Goal: Information Seeking & Learning: Understand process/instructions

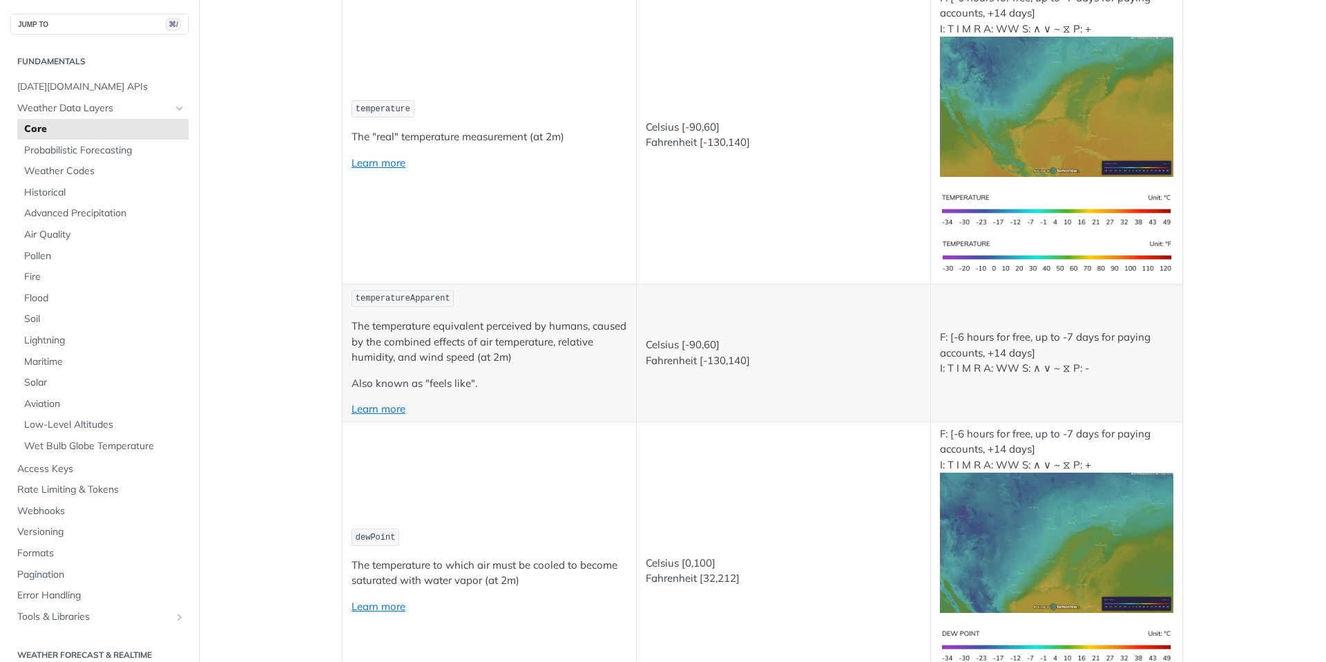
scroll to position [295, 0]
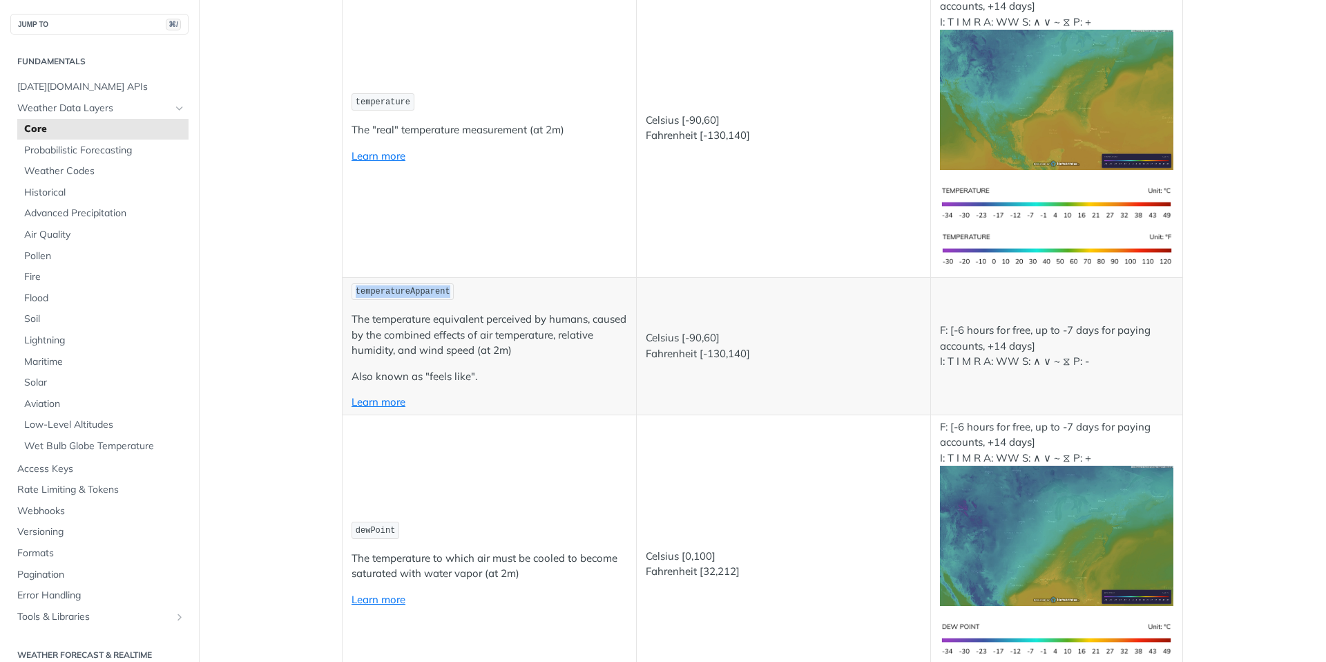
drag, startPoint x: 356, startPoint y: 290, endPoint x: 452, endPoint y: 291, distance: 96.0
click at [452, 291] on code "temperatureApparent" at bounding box center [403, 291] width 102 height 17
copy span "temperatureApparent"
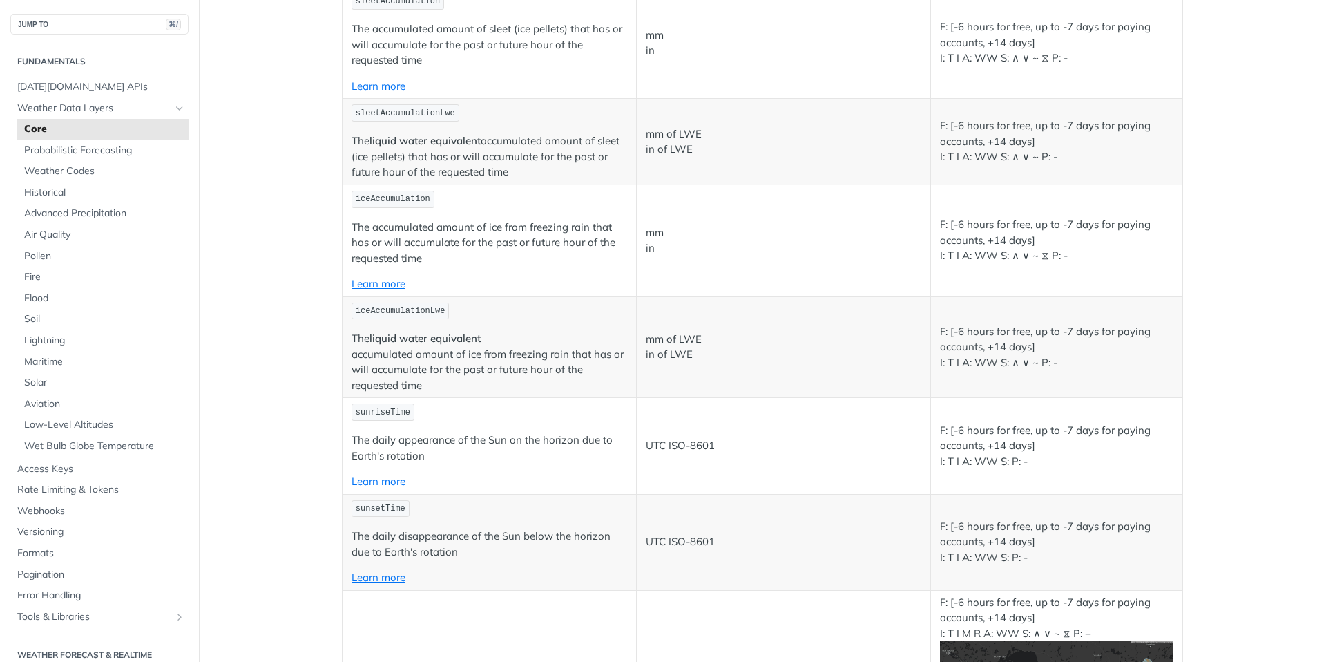
scroll to position [4571, 0]
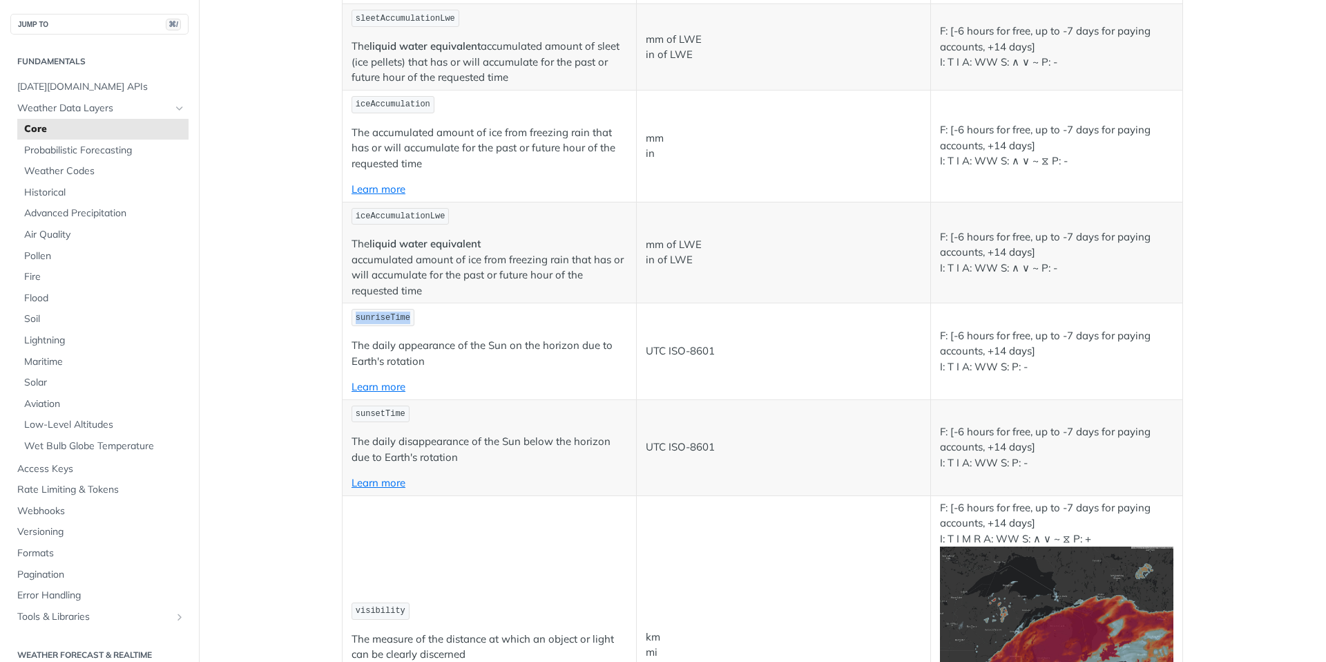
drag, startPoint x: 356, startPoint y: 315, endPoint x: 423, endPoint y: 317, distance: 66.4
click at [423, 317] on p "sunriseTime" at bounding box center [490, 317] width 276 height 20
copy span "sunriseTime"
drag, startPoint x: 356, startPoint y: 415, endPoint x: 406, endPoint y: 415, distance: 50.4
click at [406, 415] on code "sunsetTime" at bounding box center [381, 414] width 58 height 17
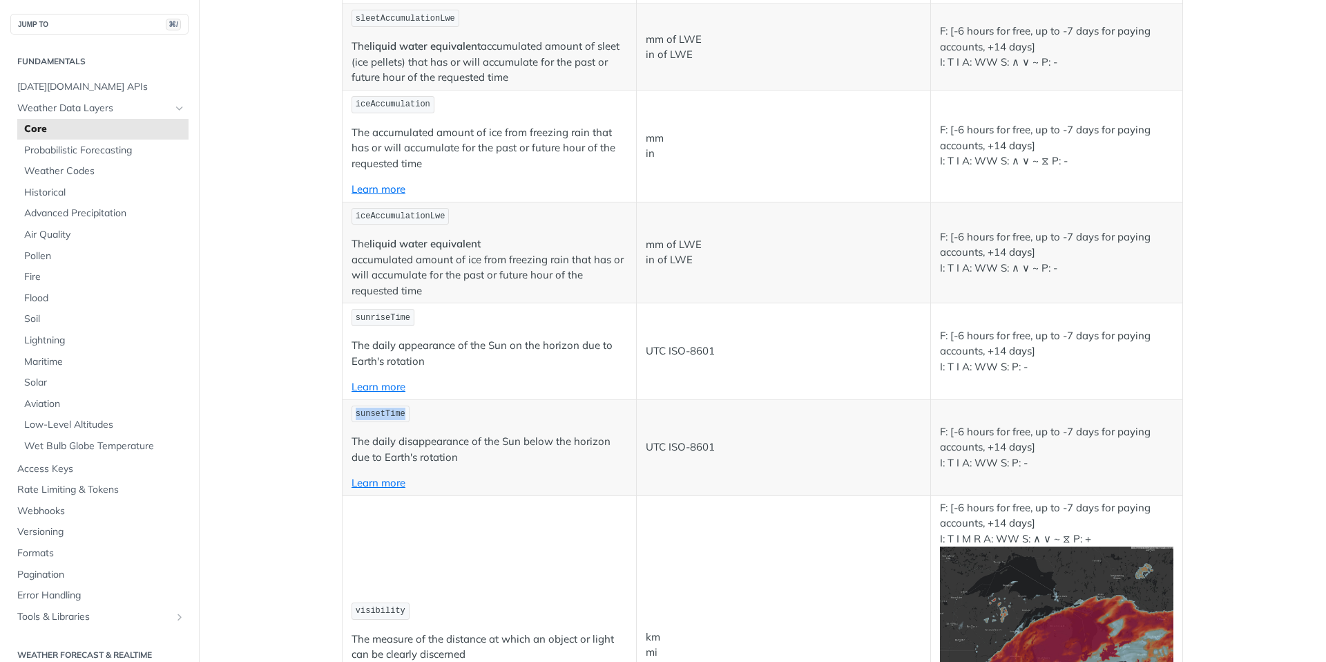
copy span "sunsetTime"
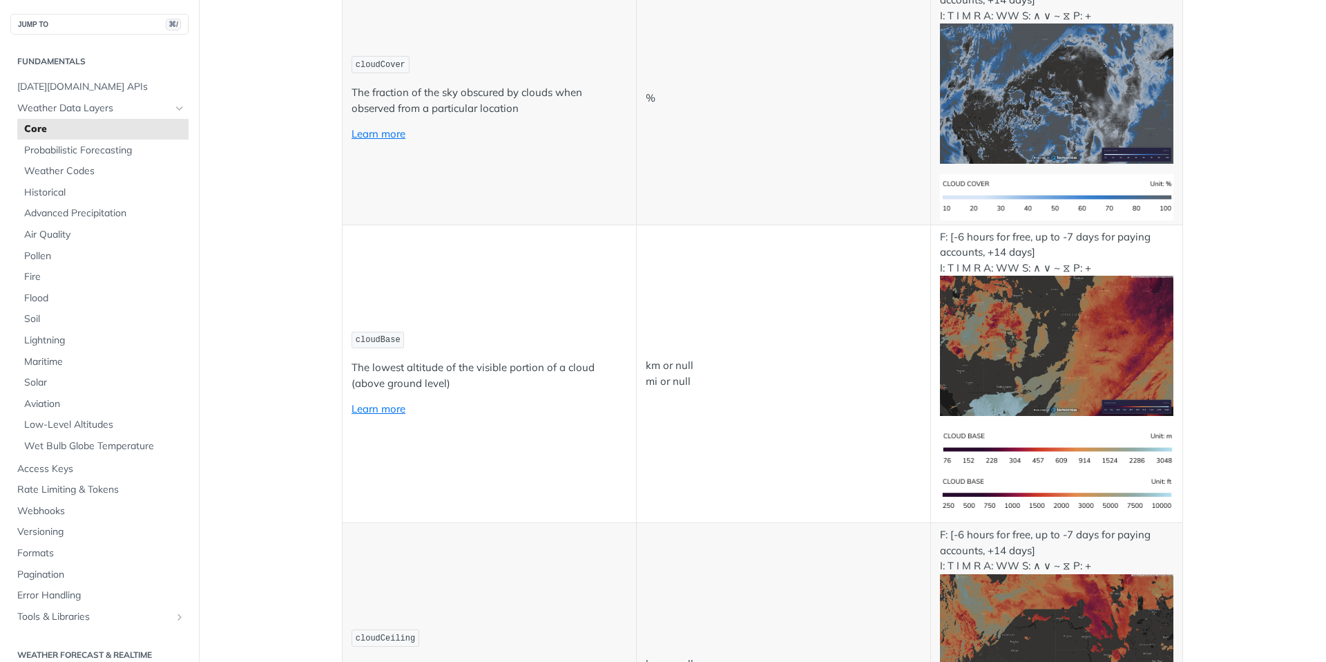
scroll to position [5351, 0]
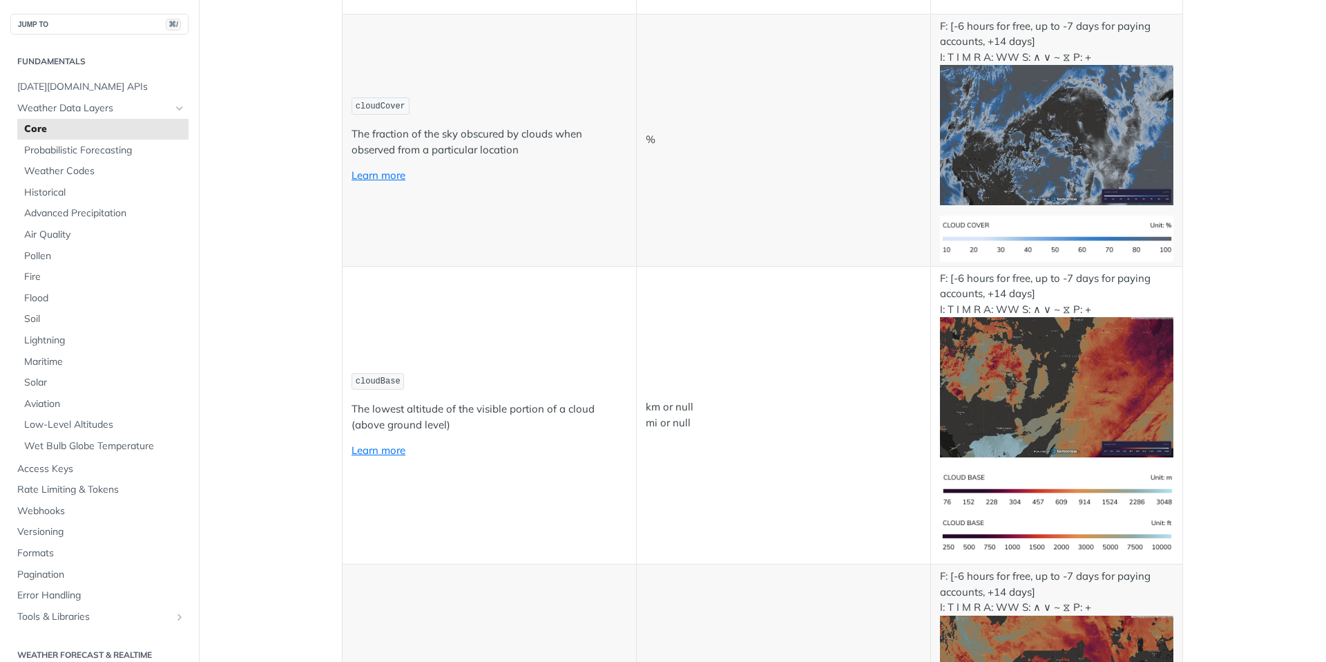
click at [354, 106] on code "cloudCover" at bounding box center [381, 105] width 58 height 17
drag, startPoint x: 357, startPoint y: 106, endPoint x: 412, endPoint y: 107, distance: 54.6
click at [412, 107] on p "cloudCover" at bounding box center [490, 106] width 276 height 20
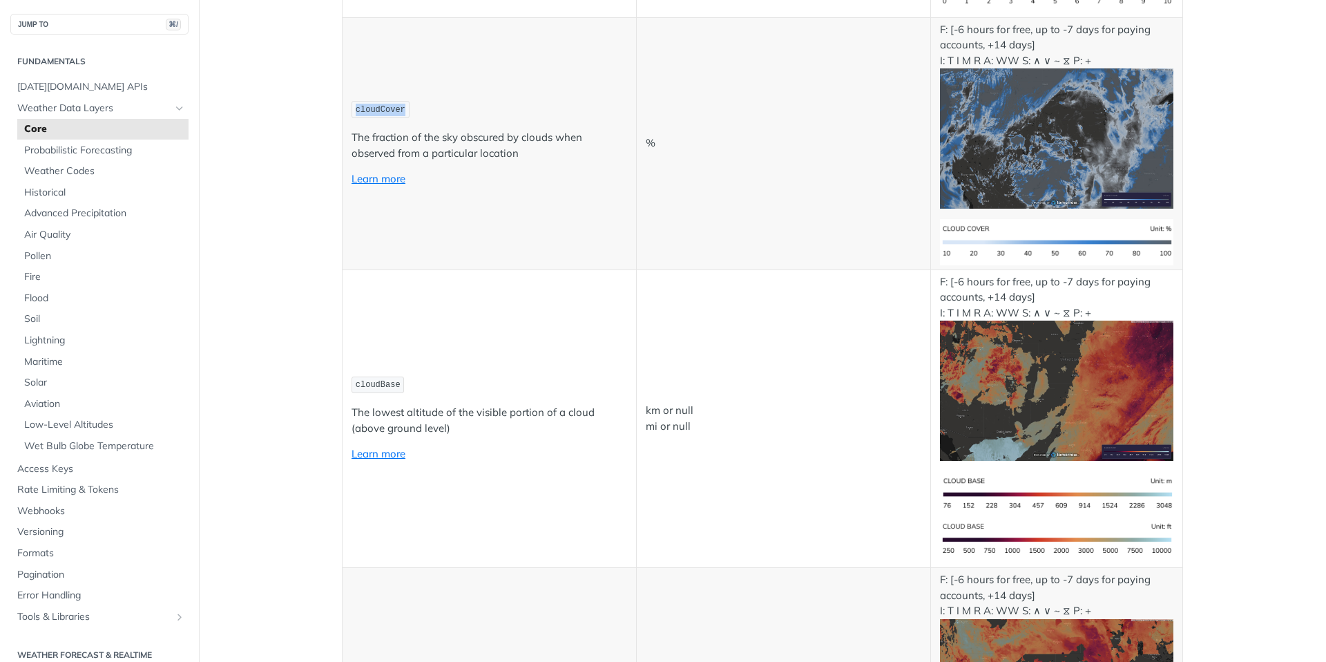
copy span "cloudCover"
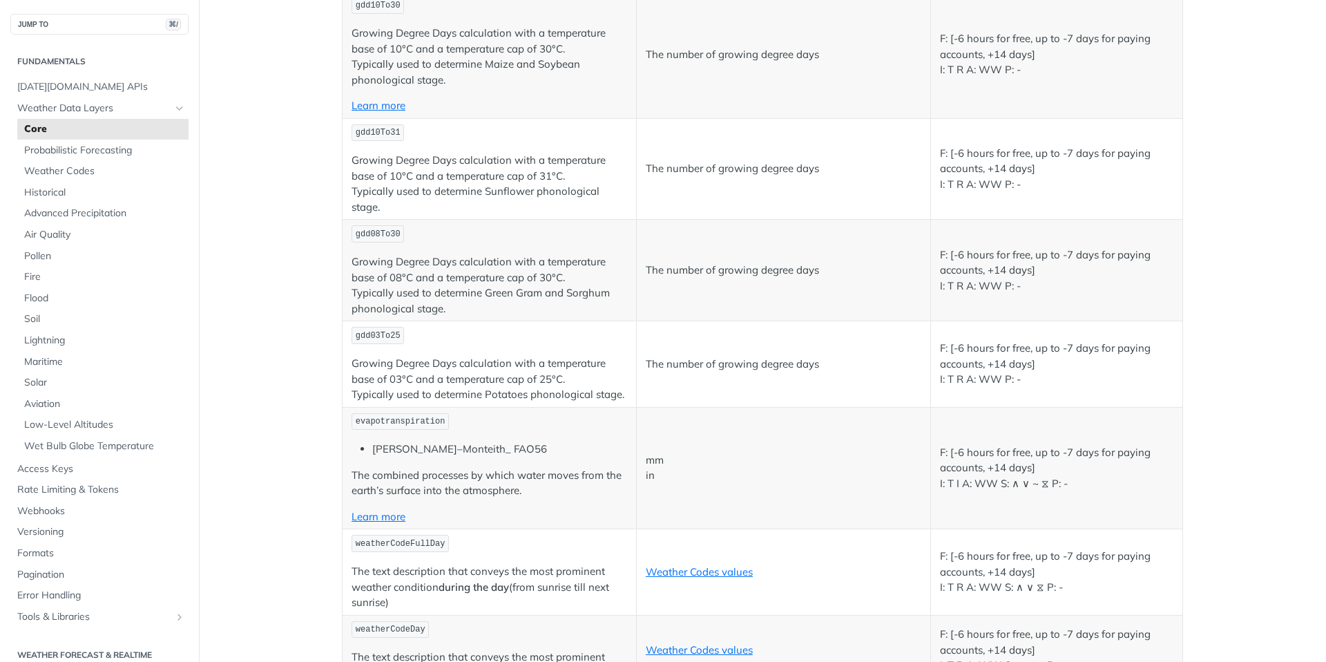
scroll to position [6852, 0]
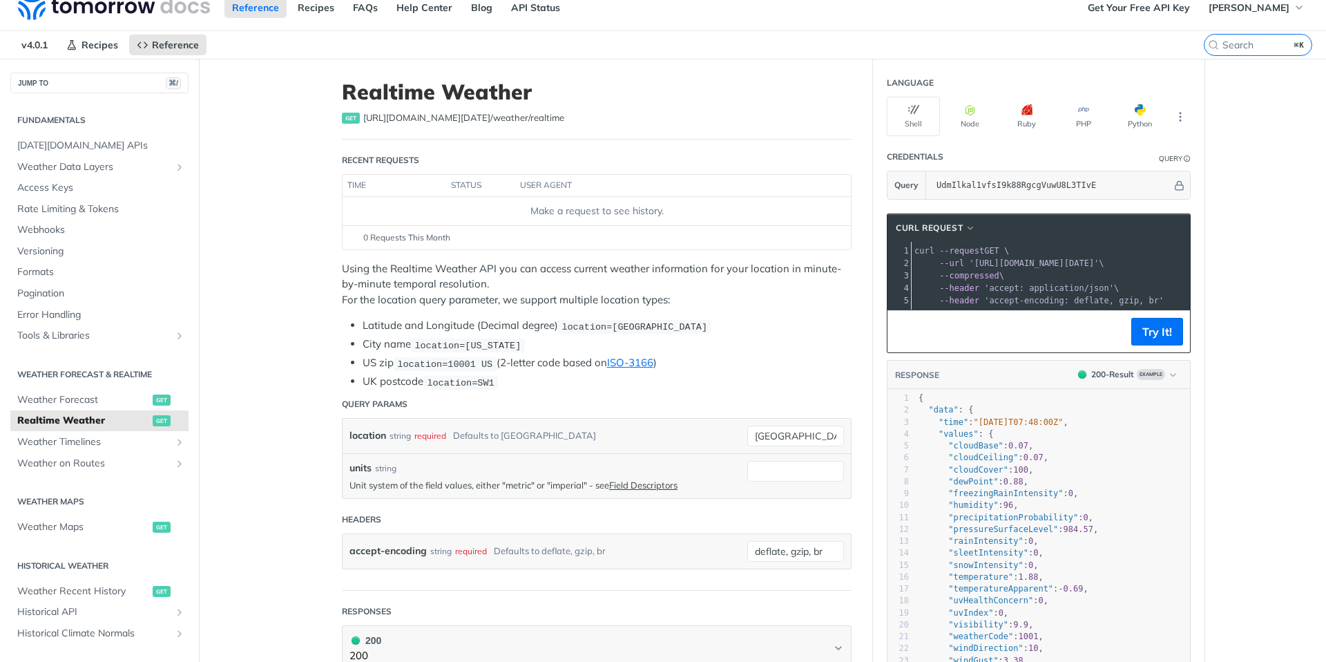
scroll to position [15, 0]
click at [86, 400] on span "Weather Forecast" at bounding box center [83, 401] width 132 height 14
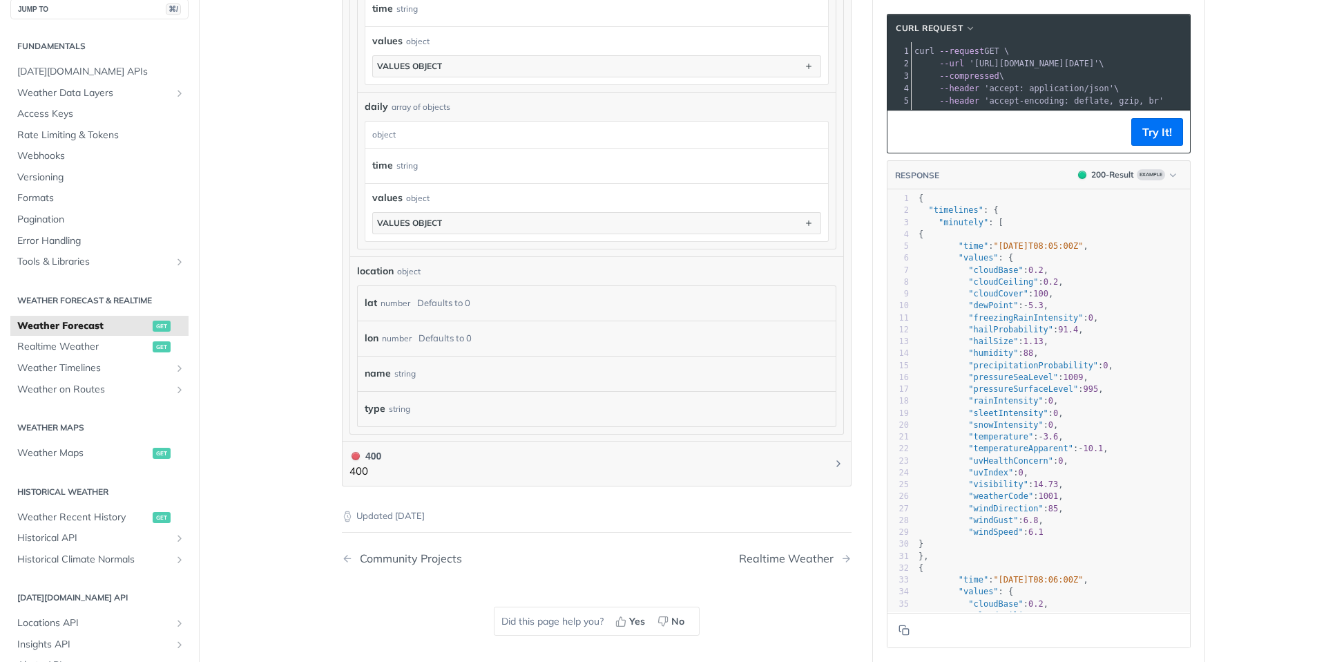
scroll to position [17, 0]
click at [95, 365] on span "Weather Timelines" at bounding box center [93, 367] width 153 height 14
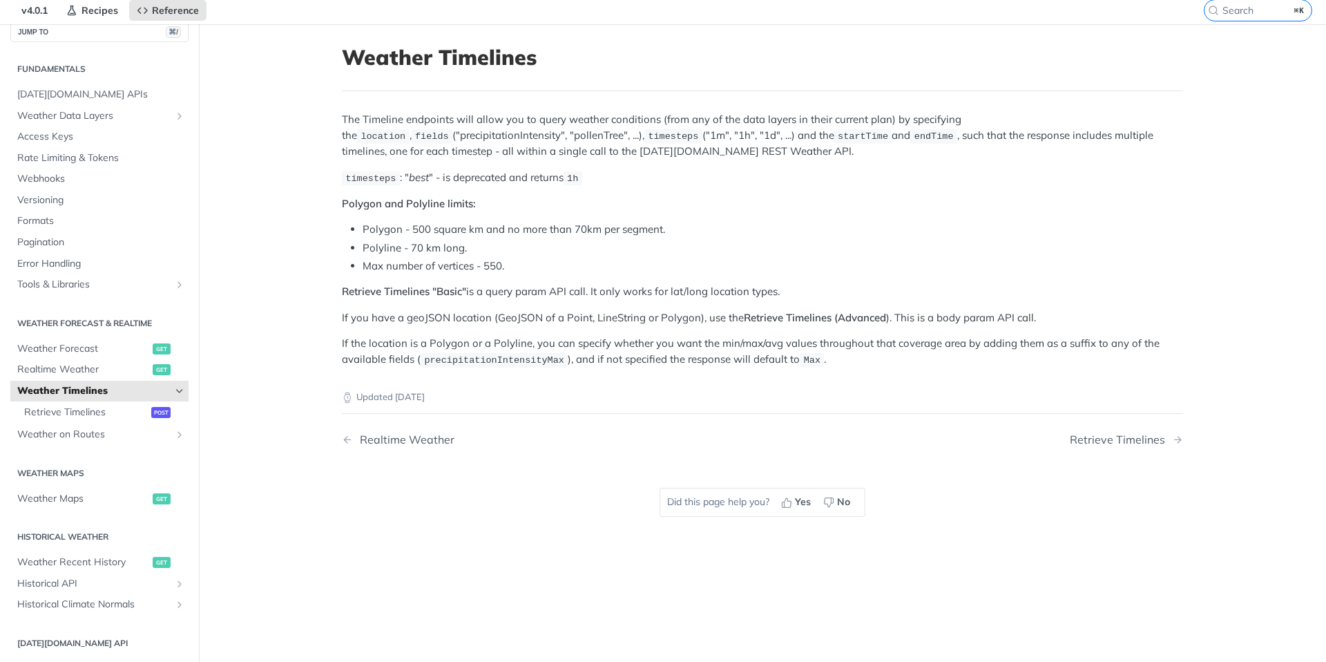
scroll to position [6, 0]
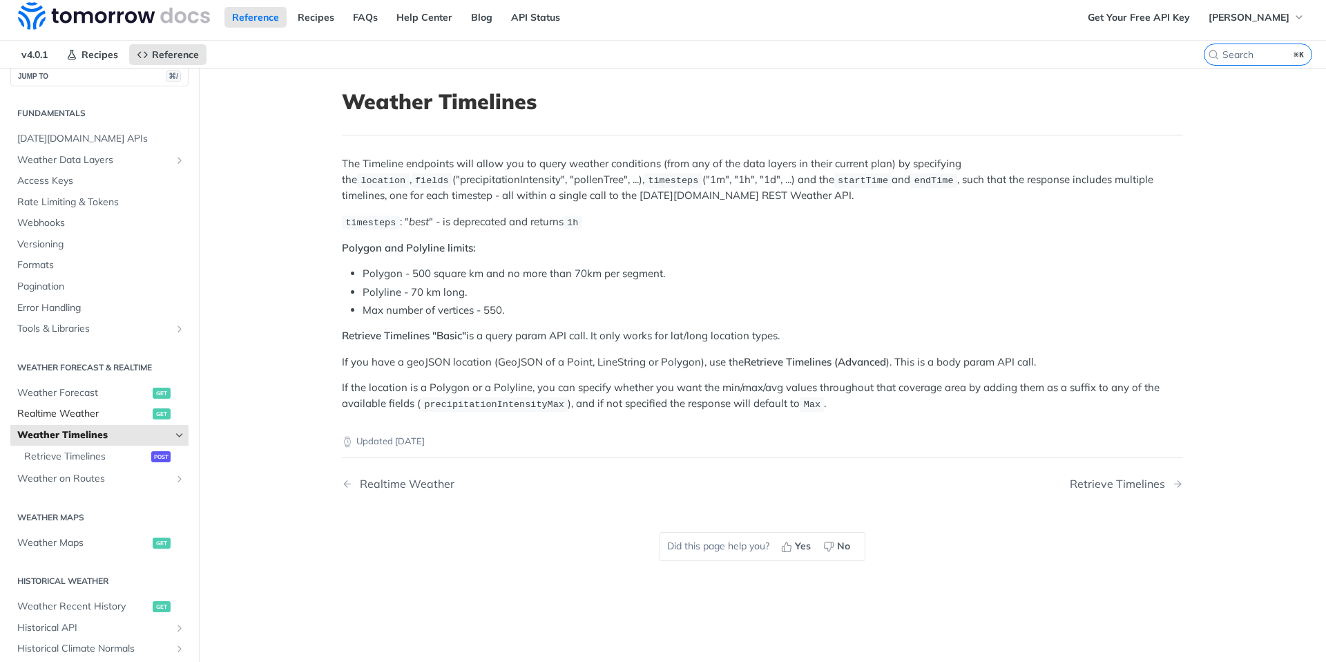
click at [93, 409] on span "Realtime Weather" at bounding box center [83, 414] width 132 height 14
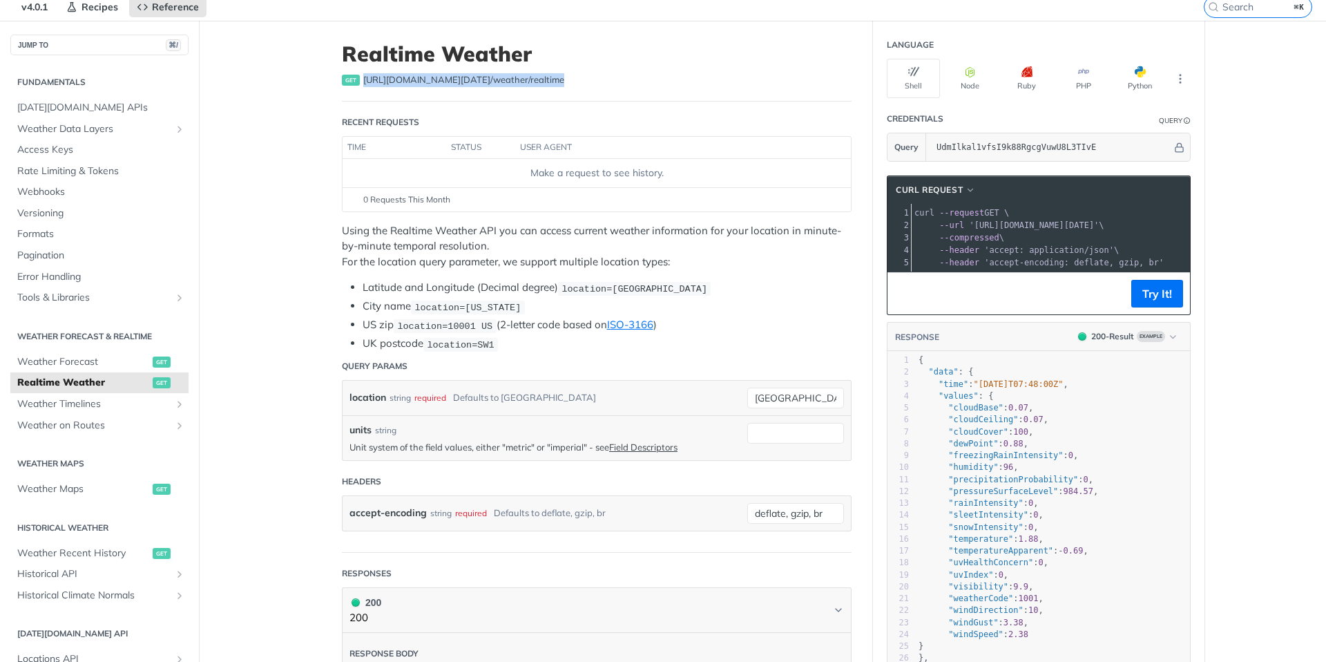
drag, startPoint x: 365, startPoint y: 79, endPoint x: 542, endPoint y: 79, distance: 176.9
click at [542, 79] on div "get https://api.tomorrow.io/v4 /weather/realtime" at bounding box center [597, 80] width 510 height 14
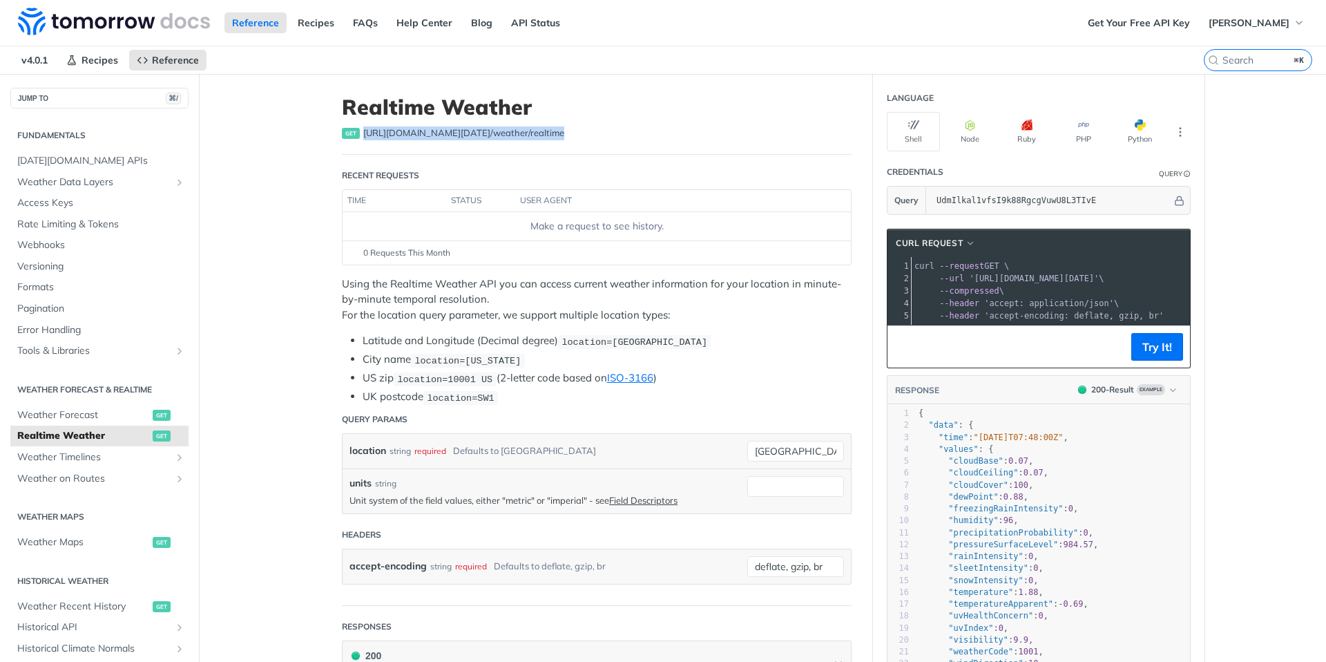
click at [452, 142] on header "Realtime Weather get https://api.tomorrow.io/v4 /weather/realtime" at bounding box center [597, 125] width 510 height 60
drag, startPoint x: 365, startPoint y: 133, endPoint x: 563, endPoint y: 133, distance: 198.3
click at [563, 133] on div "get https://api.tomorrow.io/v4 /weather/realtime" at bounding box center [597, 133] width 510 height 14
copy span "https://api.tomorrow.io/v4 /weather/realtime"
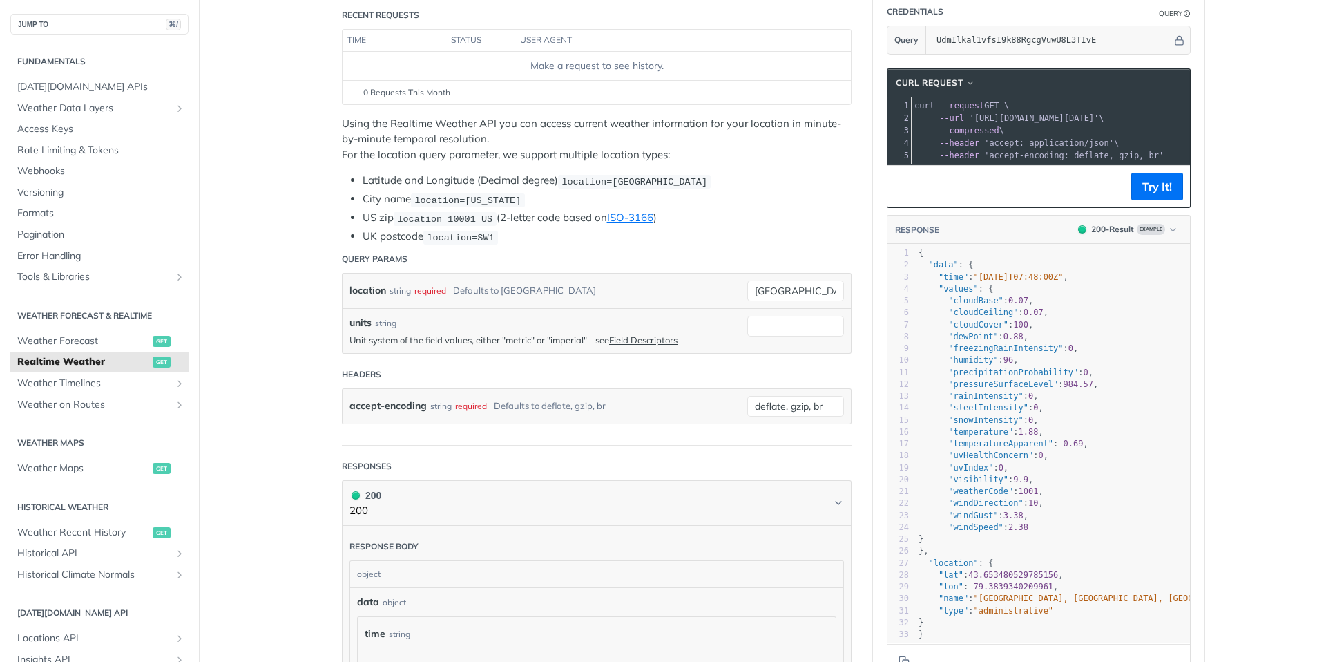
scroll to position [166, 0]
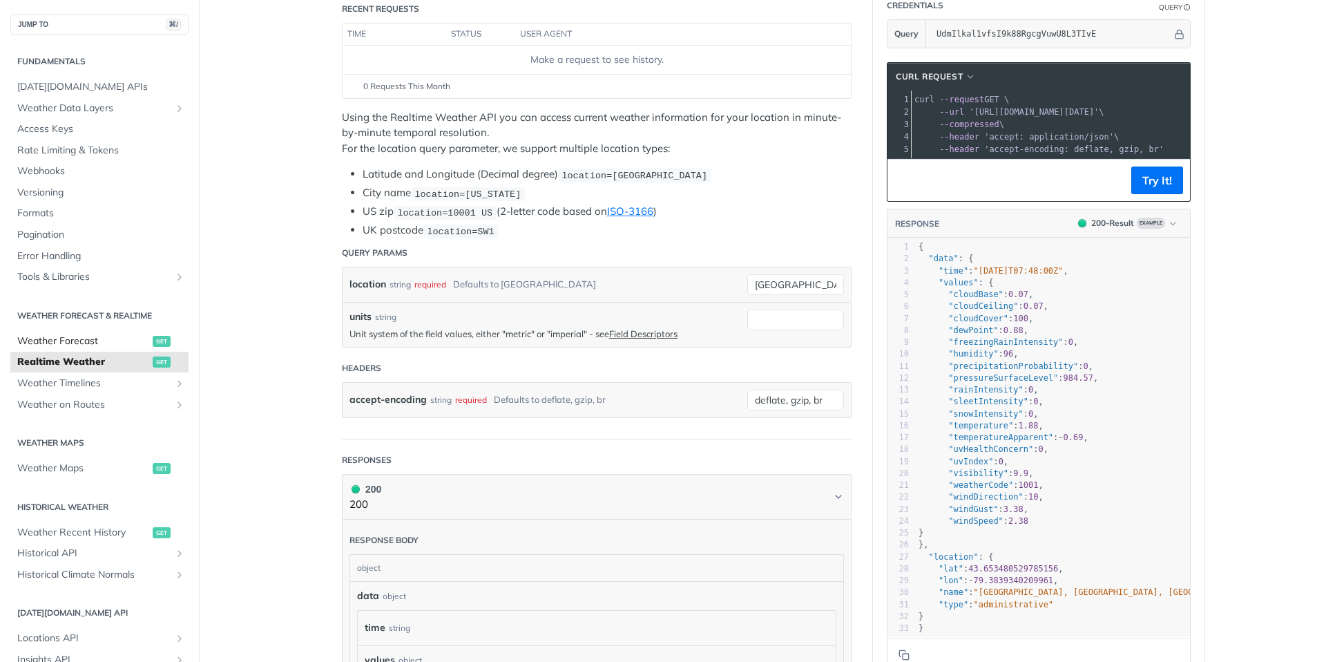
click at [84, 343] on span "Weather Forecast" at bounding box center [83, 341] width 132 height 14
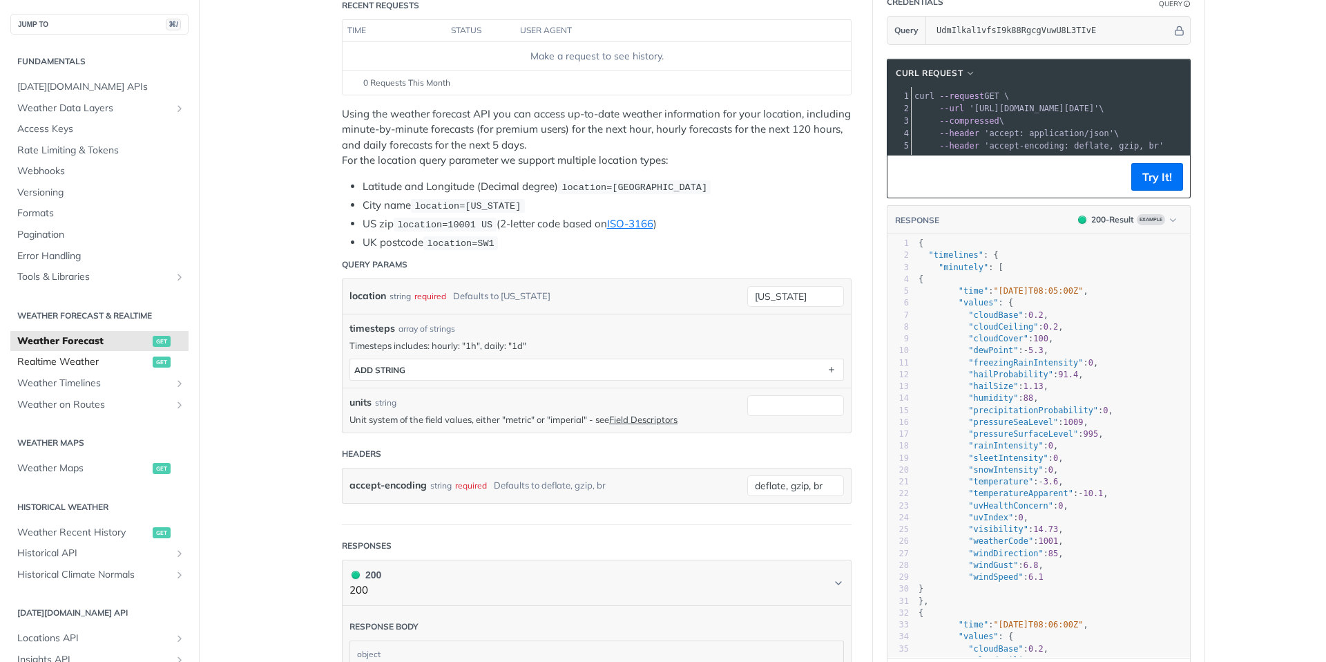
scroll to position [5, 0]
click at [104, 361] on span "Realtime Weather" at bounding box center [83, 357] width 132 height 14
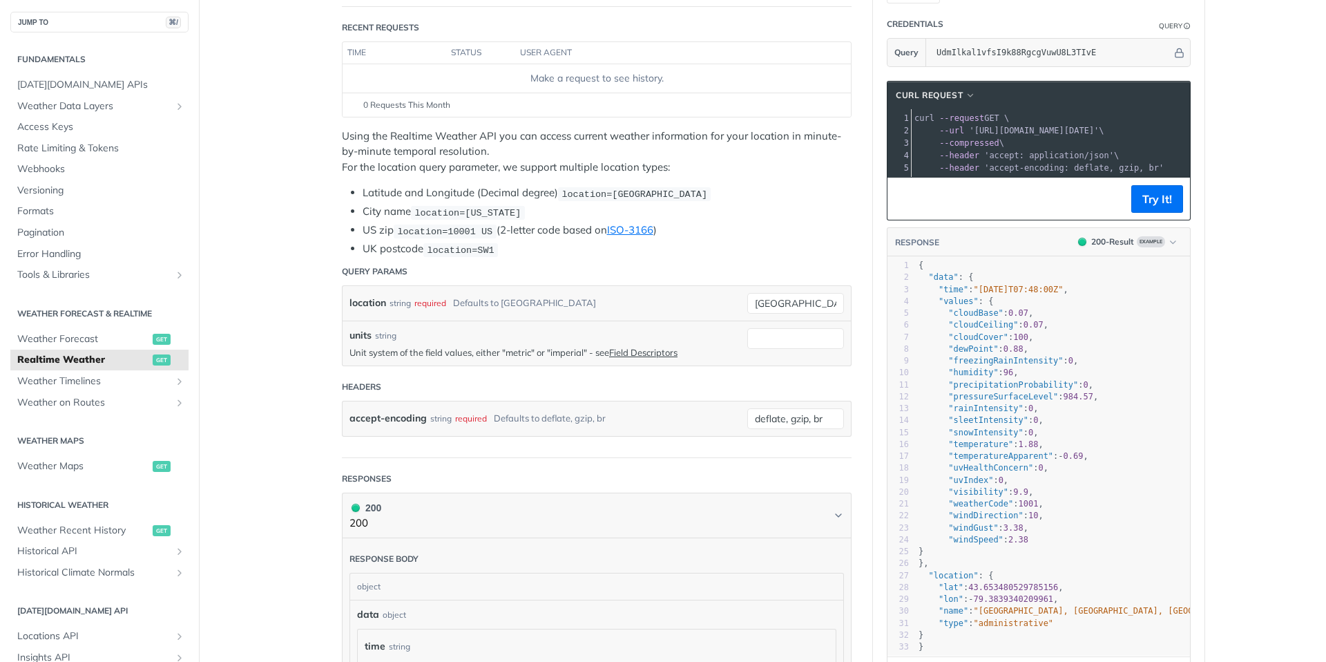
scroll to position [128, 0]
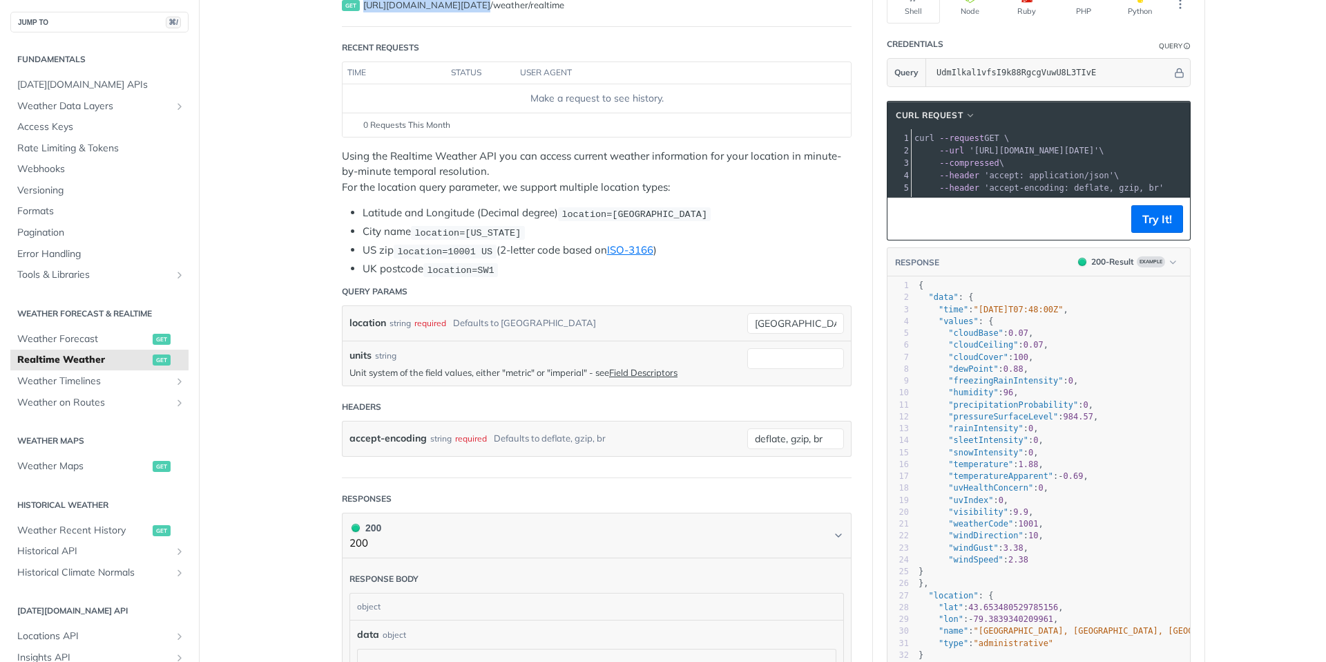
drag, startPoint x: 1032, startPoint y: 156, endPoint x: 1203, endPoint y: 158, distance: 170.7
click at [1203, 158] on section "cURL Request xxxxxxxxxx 1 curl --request GET \ 2 --url 'https://api.tomorrow.io…" at bounding box center [1039, 406] width 332 height 638
click at [1106, 168] on pre "--compressed \" at bounding box center [1201, 163] width 579 height 12
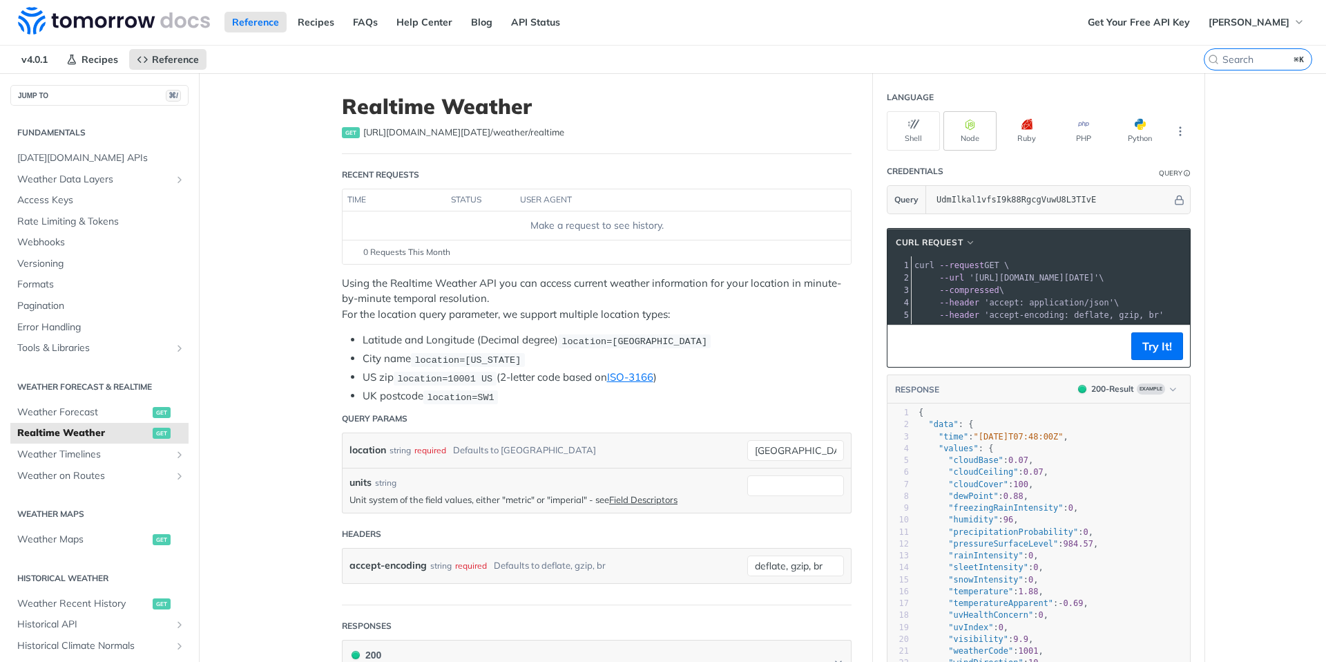
scroll to position [3, 0]
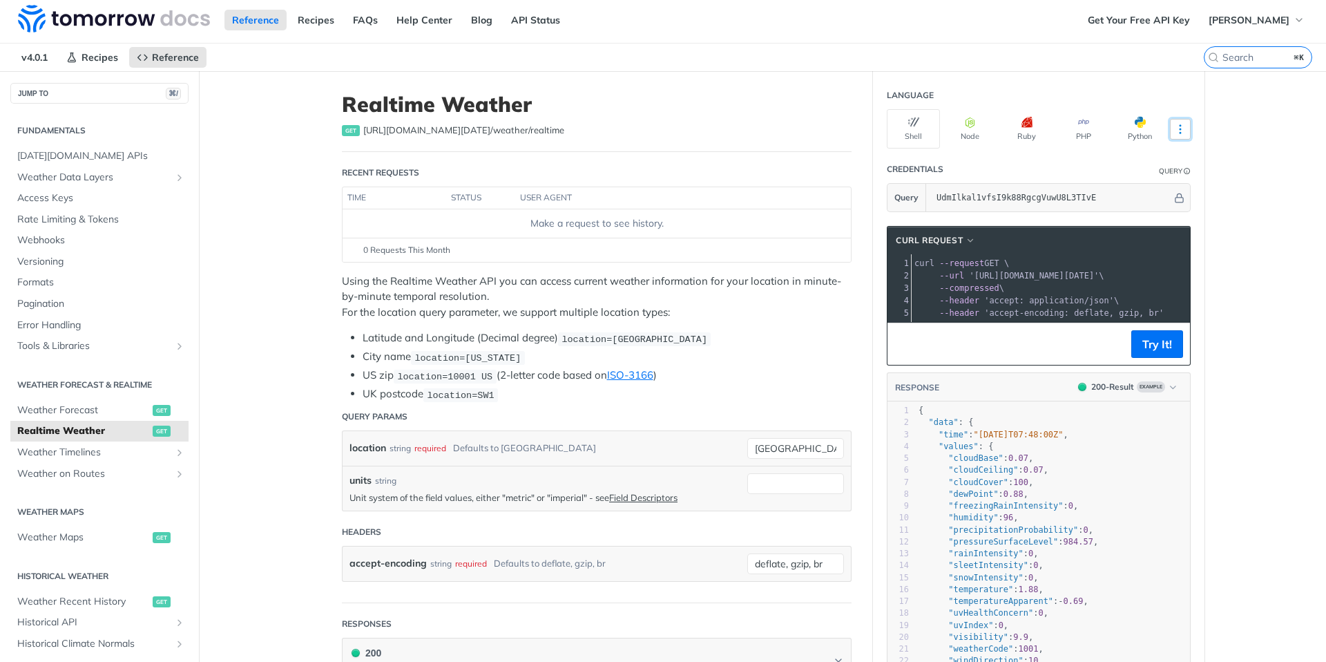
click at [1185, 120] on button "More Languages" at bounding box center [1180, 129] width 21 height 21
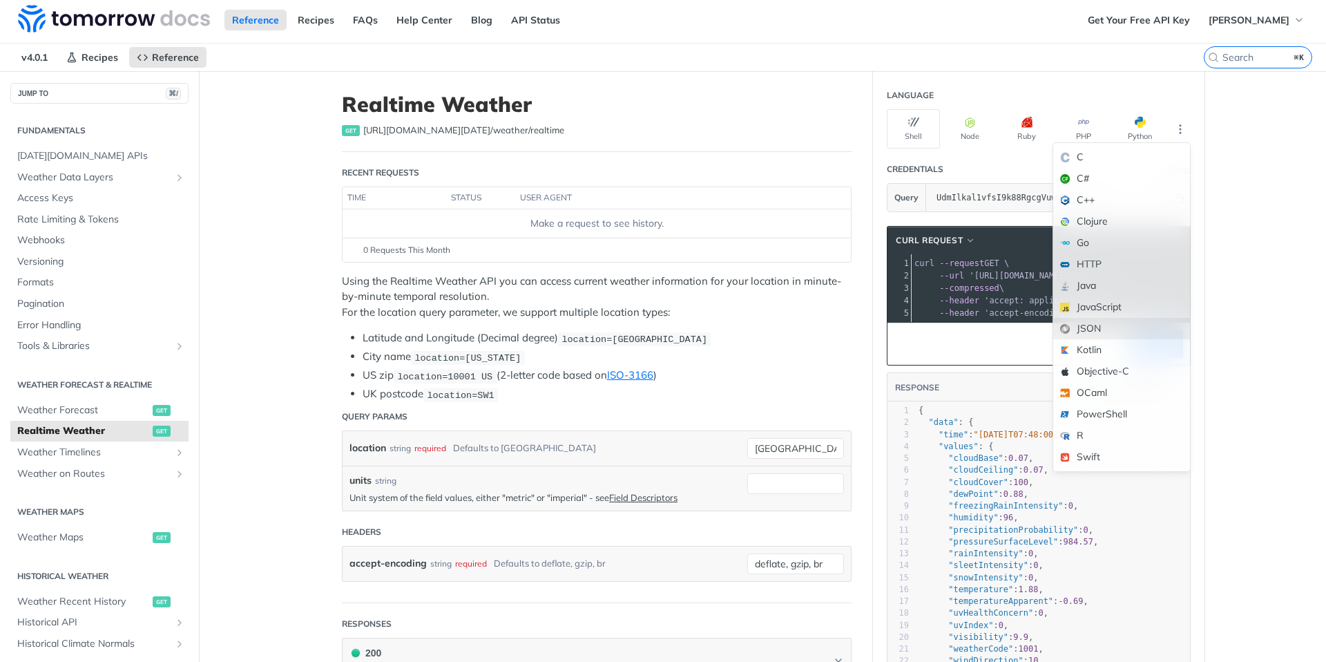
click at [1121, 322] on div "JSON" at bounding box center [1122, 328] width 137 height 21
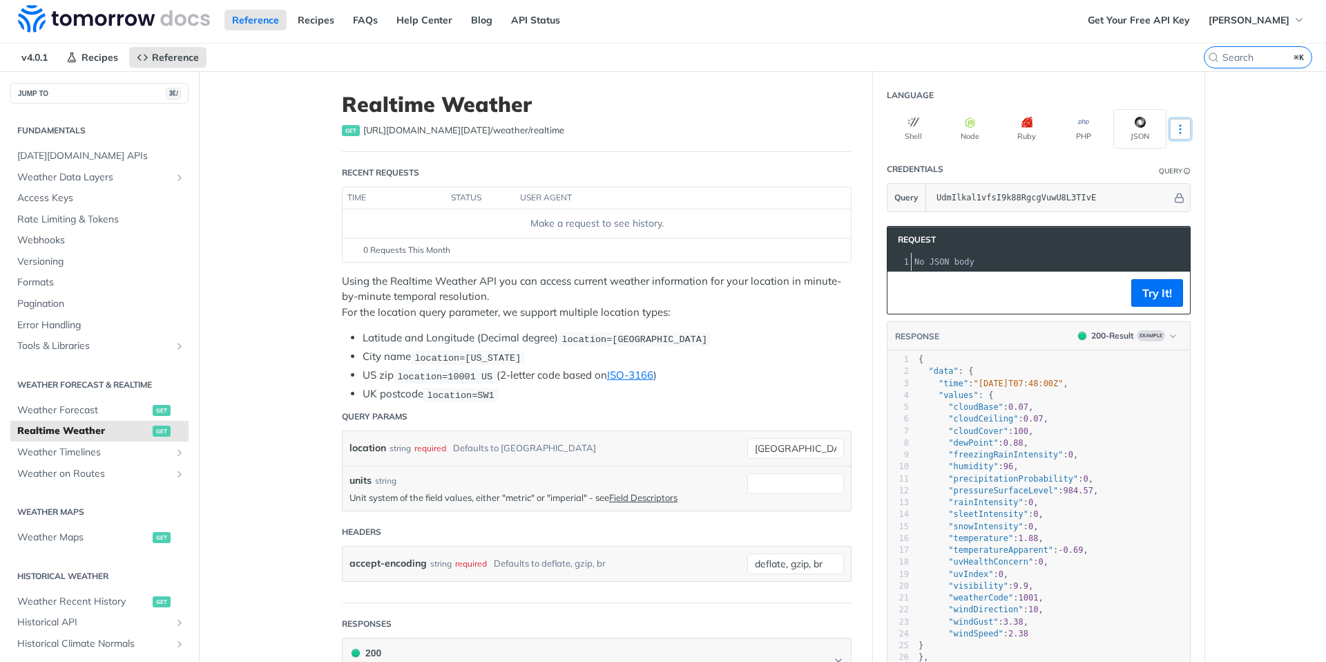
click at [1186, 126] on icon "More ellipsis" at bounding box center [1180, 129] width 12 height 12
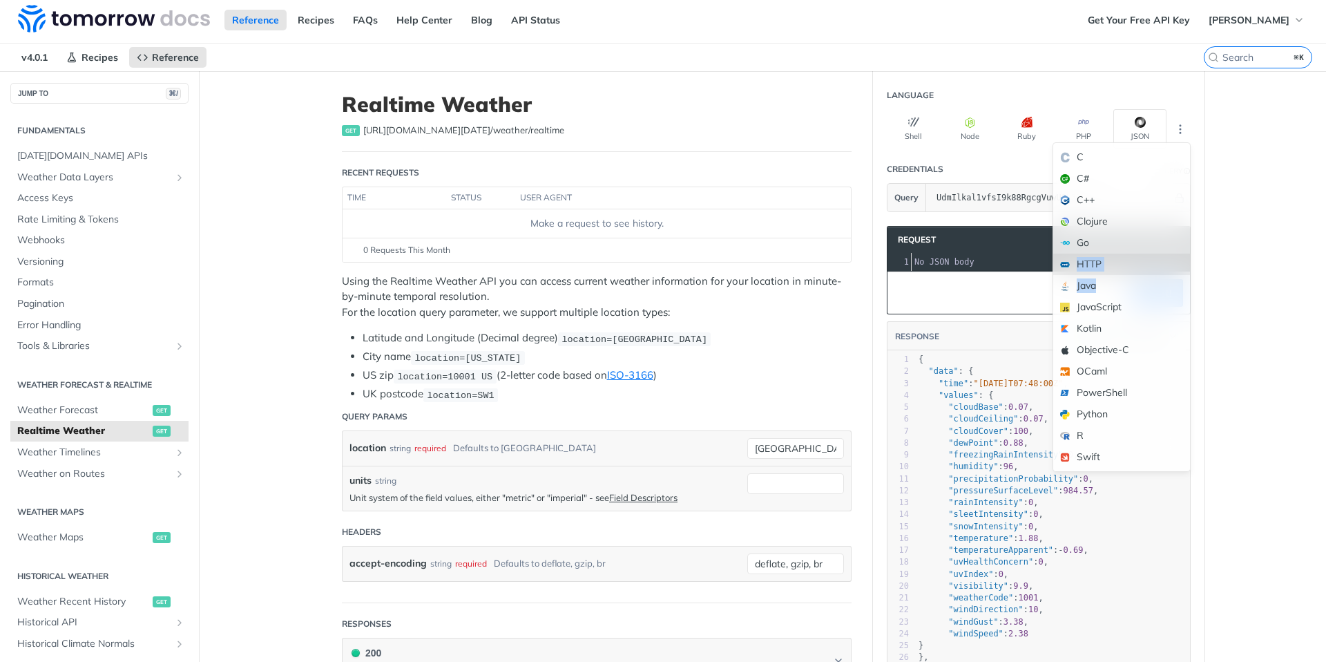
drag, startPoint x: 1139, startPoint y: 300, endPoint x: 1134, endPoint y: 262, distance: 38.3
click at [1134, 262] on div "C C# C++ Clojure Go HTTP Java JavaScript Kotlin Objective-C OCaml PowerShell Py…" at bounding box center [1122, 307] width 138 height 330
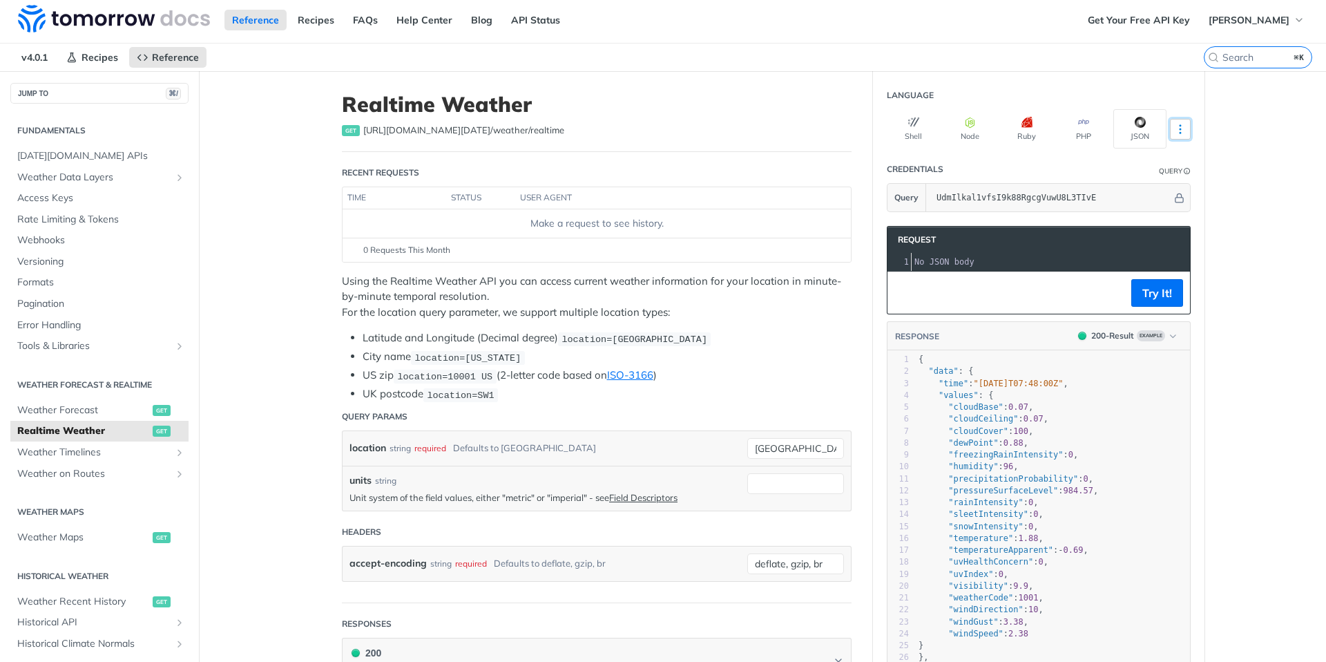
click at [1187, 129] on button "More Languages" at bounding box center [1180, 129] width 21 height 21
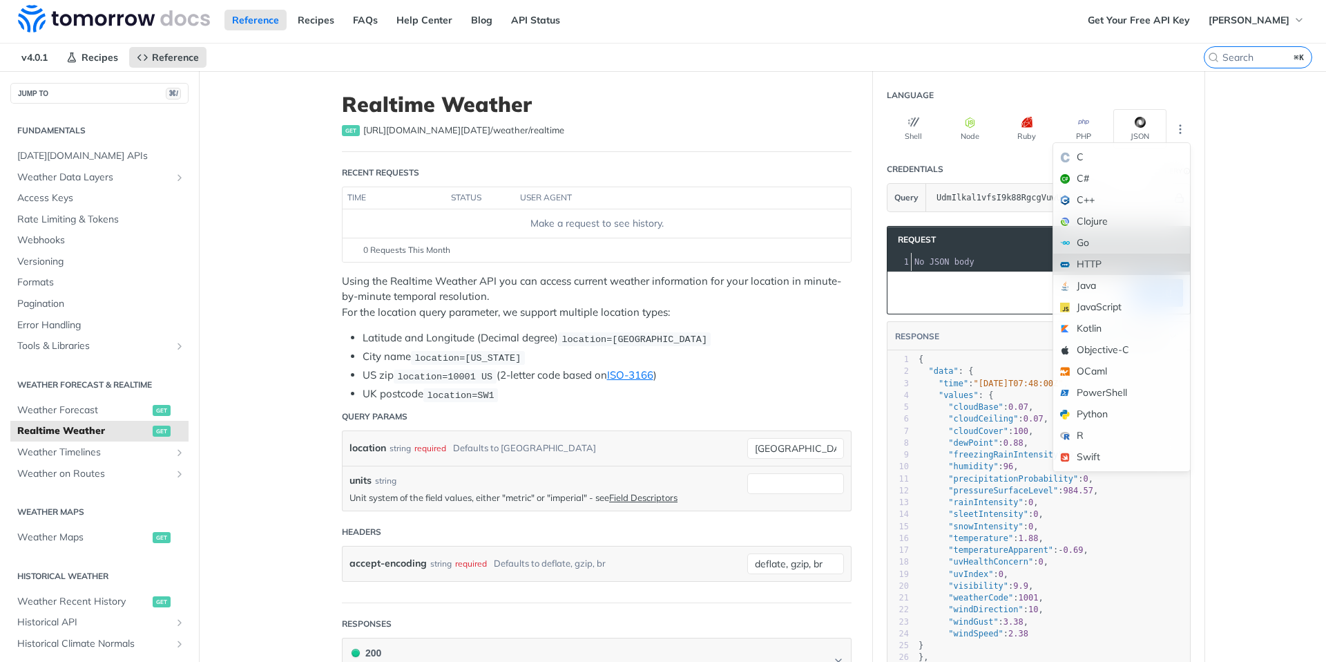
click at [1096, 263] on div "HTTP" at bounding box center [1122, 264] width 137 height 21
